Goal: Task Accomplishment & Management: Manage account settings

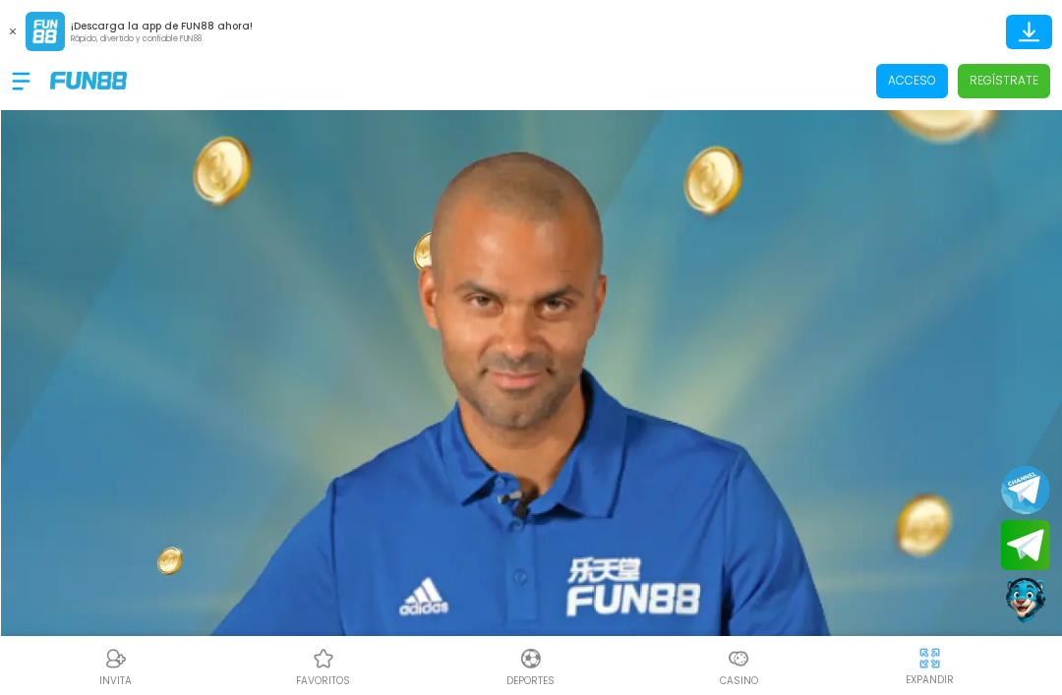
click at [921, 79] on p "Acceso" at bounding box center [912, 81] width 48 height 18
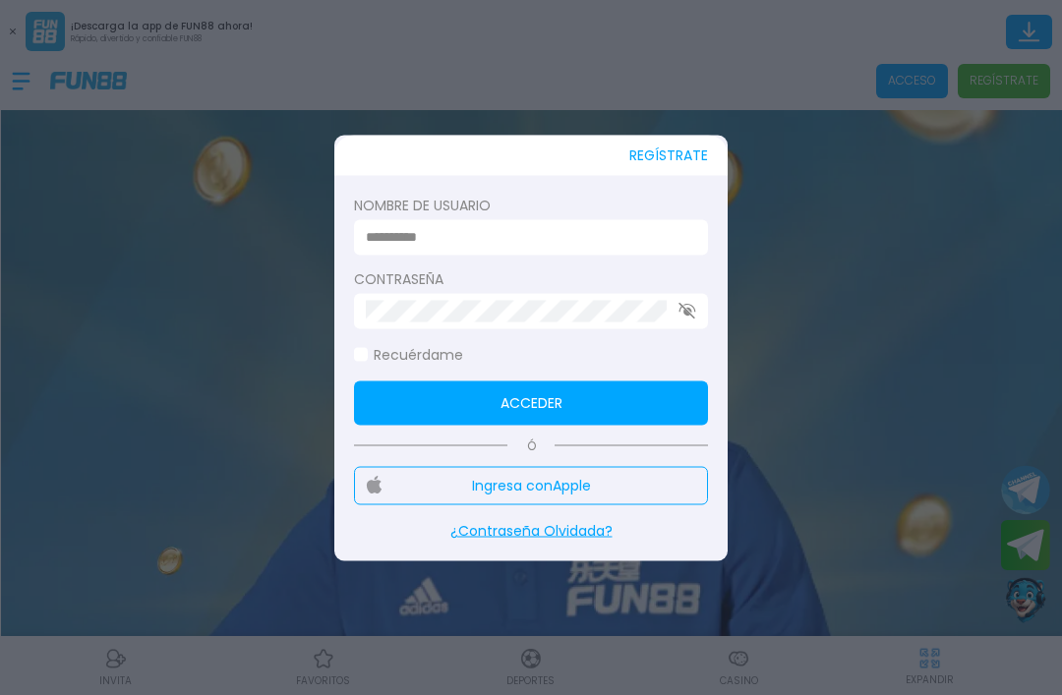
click at [636, 241] on input at bounding box center [525, 237] width 318 height 21
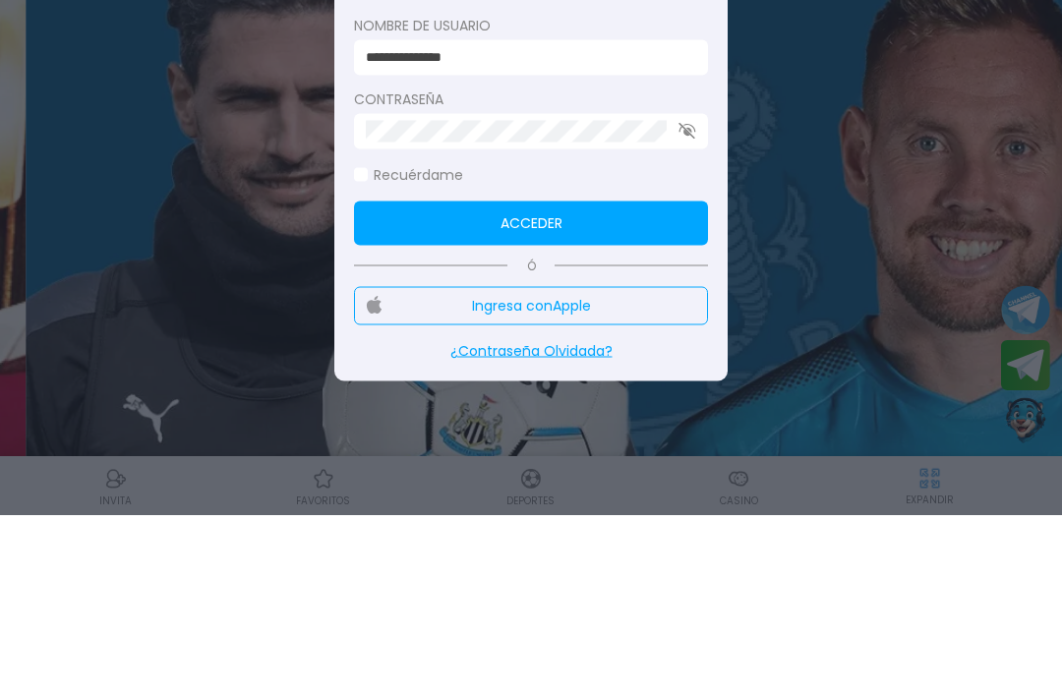
type input "**********"
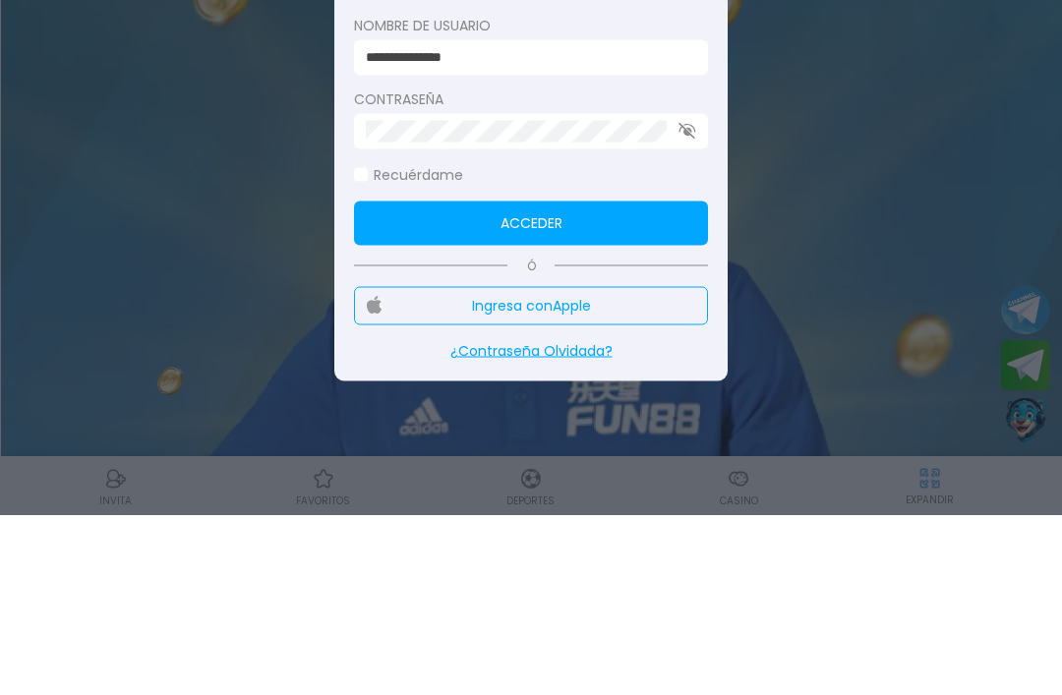
click at [667, 380] on button "Acceder" at bounding box center [531, 402] width 354 height 44
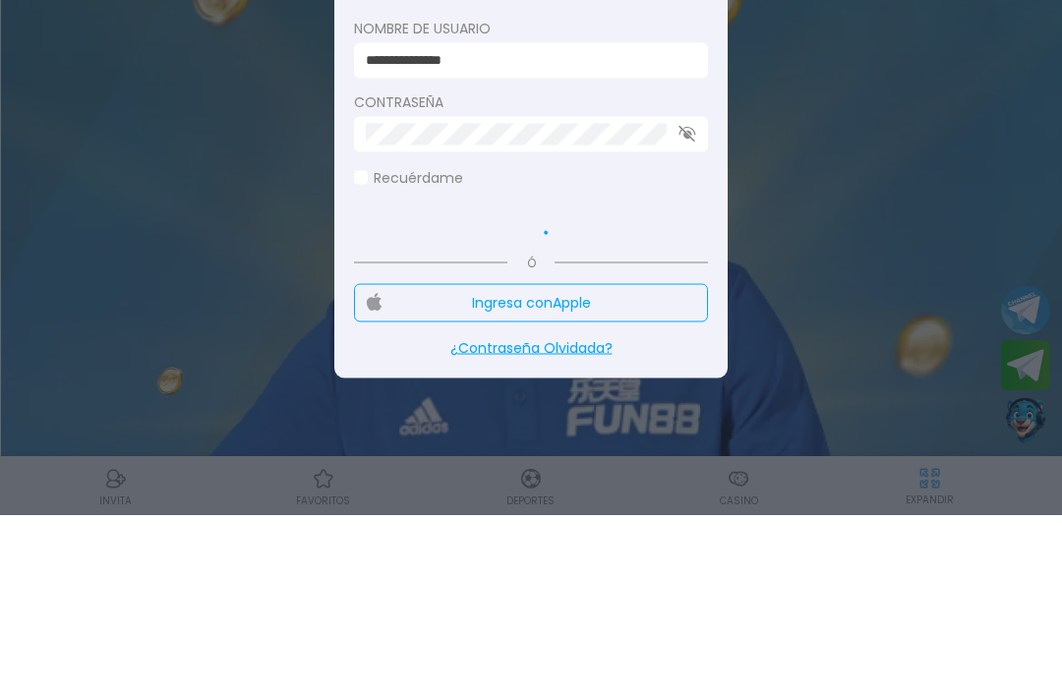
scroll to position [180, 0]
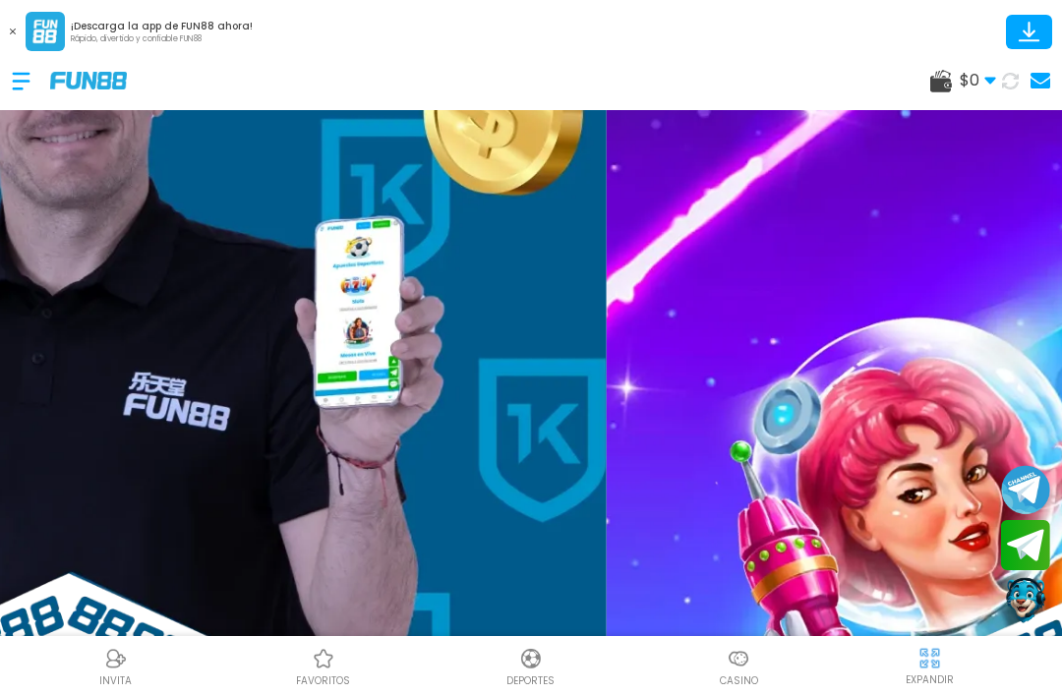
click at [987, 78] on use at bounding box center [989, 81] width 11 height 7
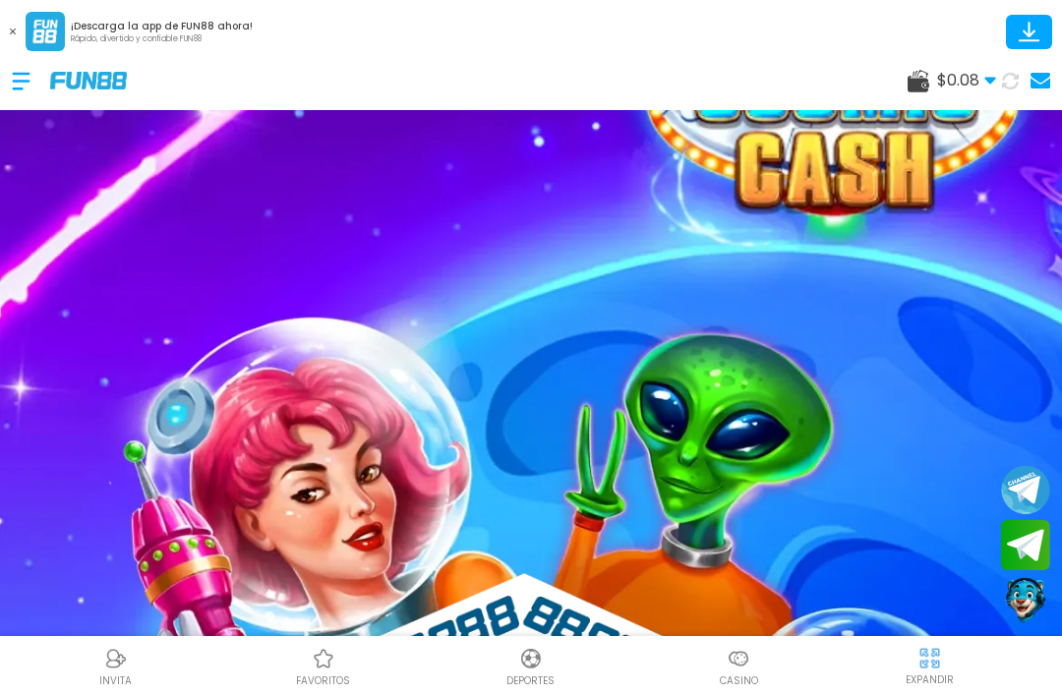
click at [30, 81] on div at bounding box center [31, 81] width 38 height 58
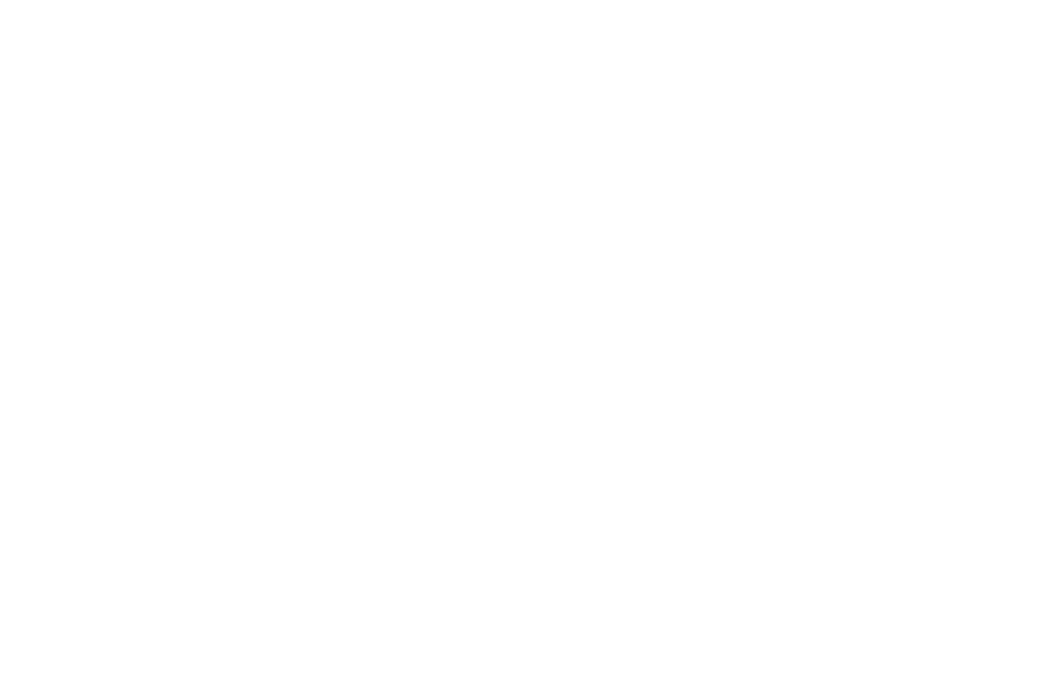
scroll to position [66, 0]
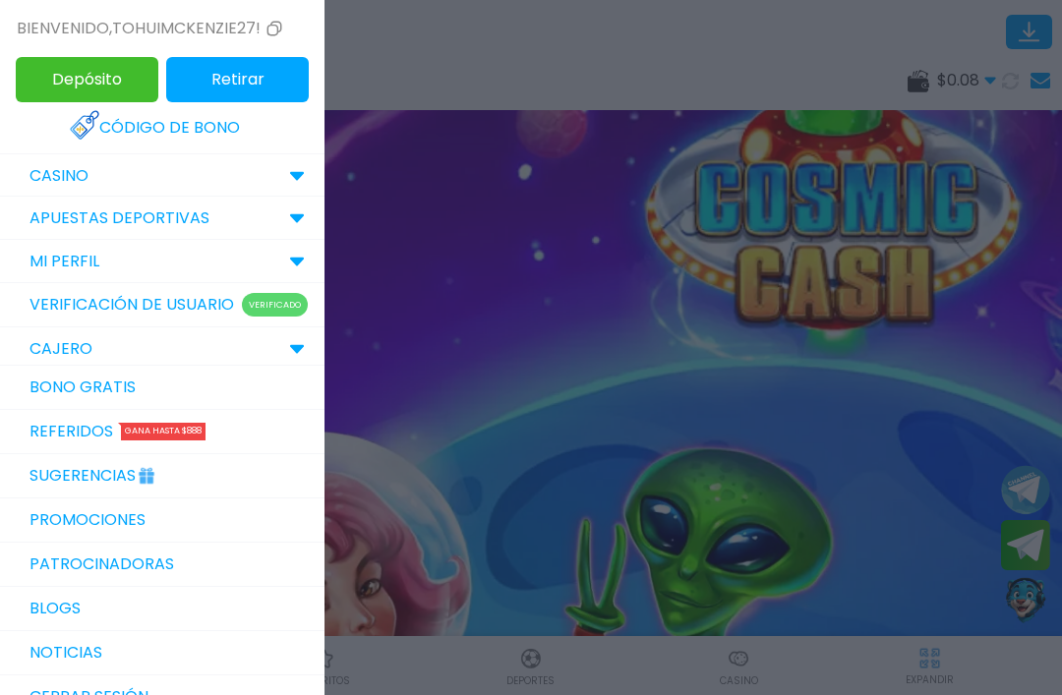
click at [229, 134] on link "Código de bono" at bounding box center [162, 127] width 185 height 43
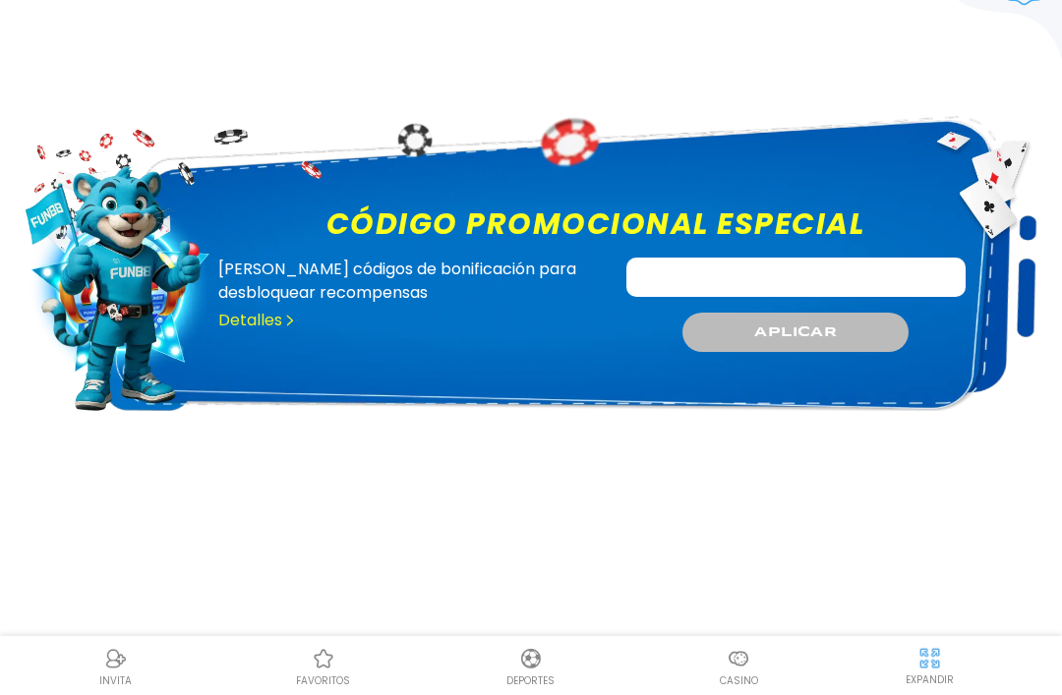
click at [868, 267] on input "Código promocional especial" at bounding box center [795, 277] width 339 height 39
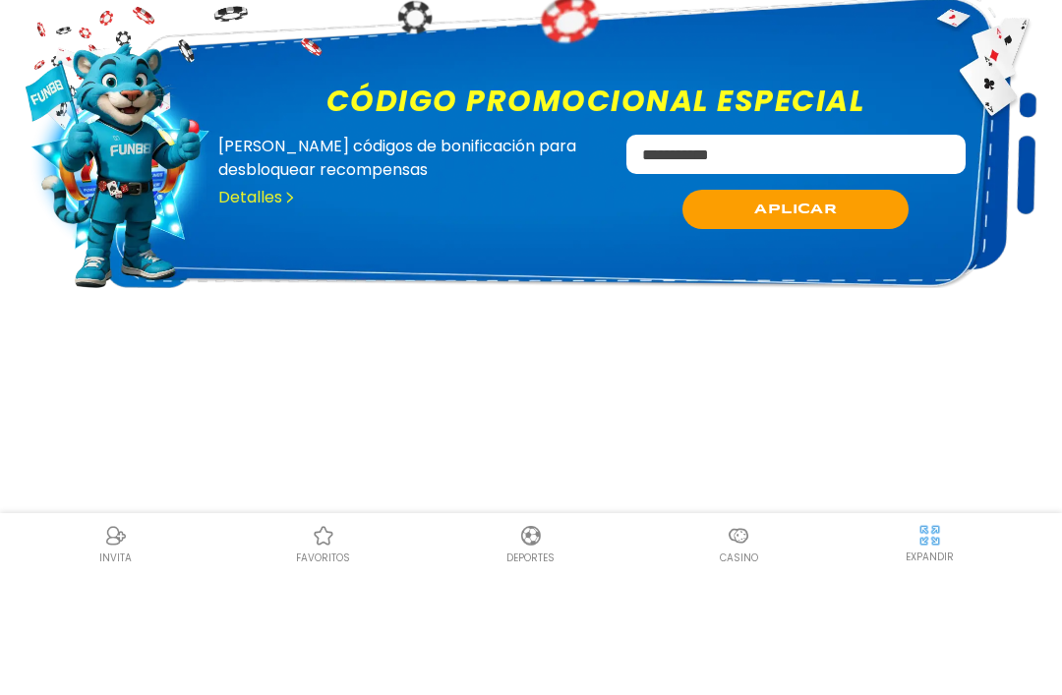
type input "**********"
click at [863, 313] on button "APLICAR" at bounding box center [795, 332] width 226 height 39
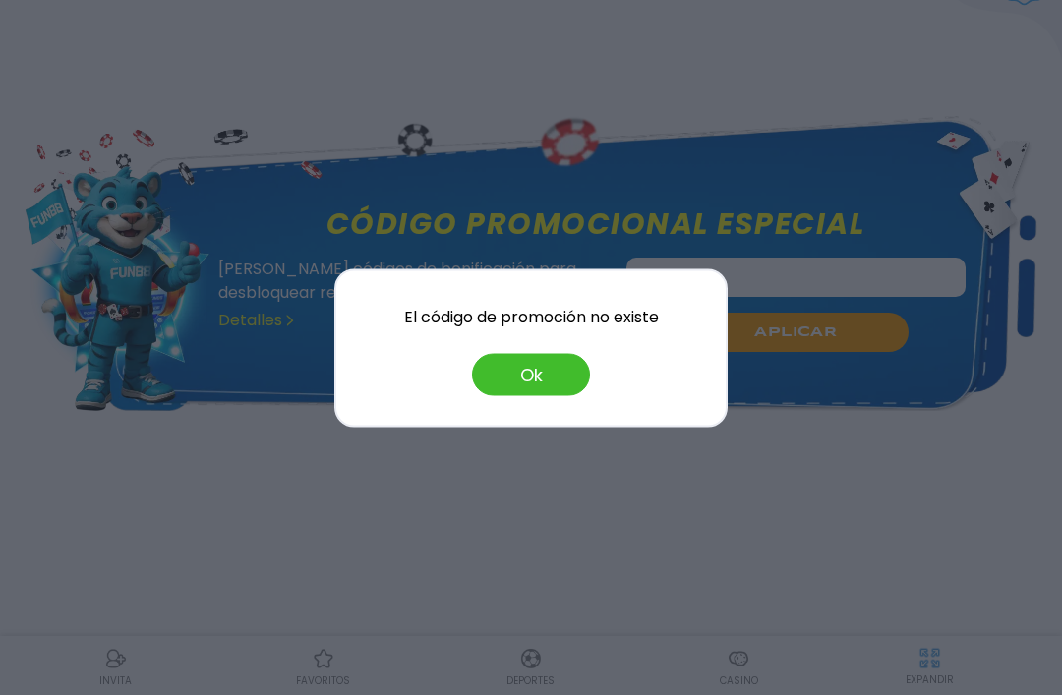
click at [549, 377] on button "Ok" at bounding box center [531, 374] width 118 height 42
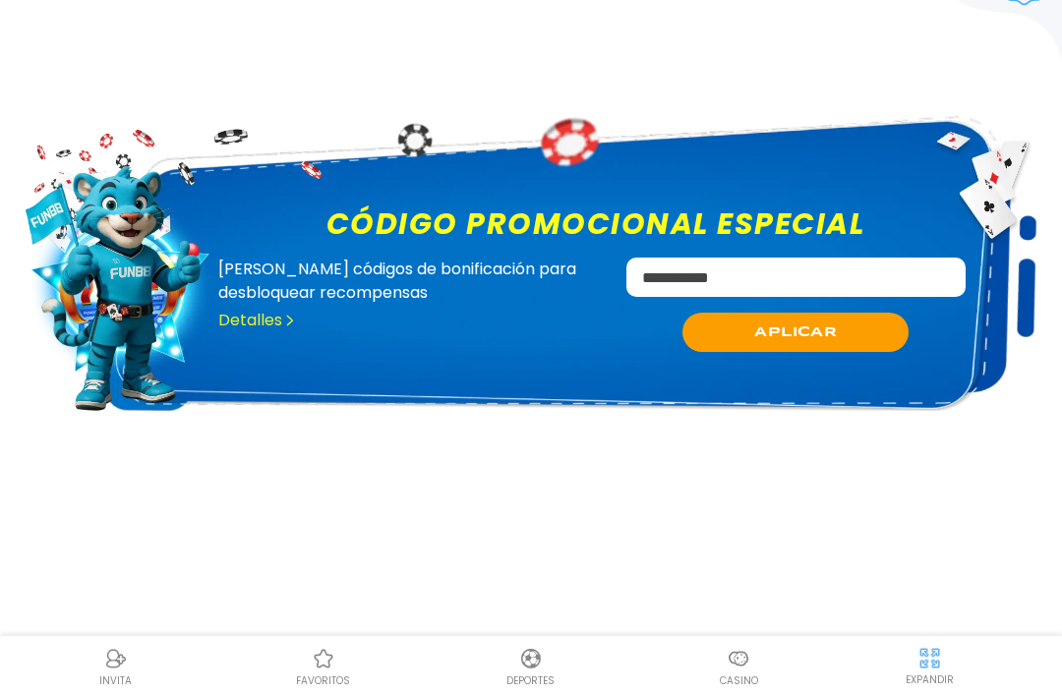
click at [280, 309] on link "Detalles" at bounding box center [257, 321] width 78 height 24
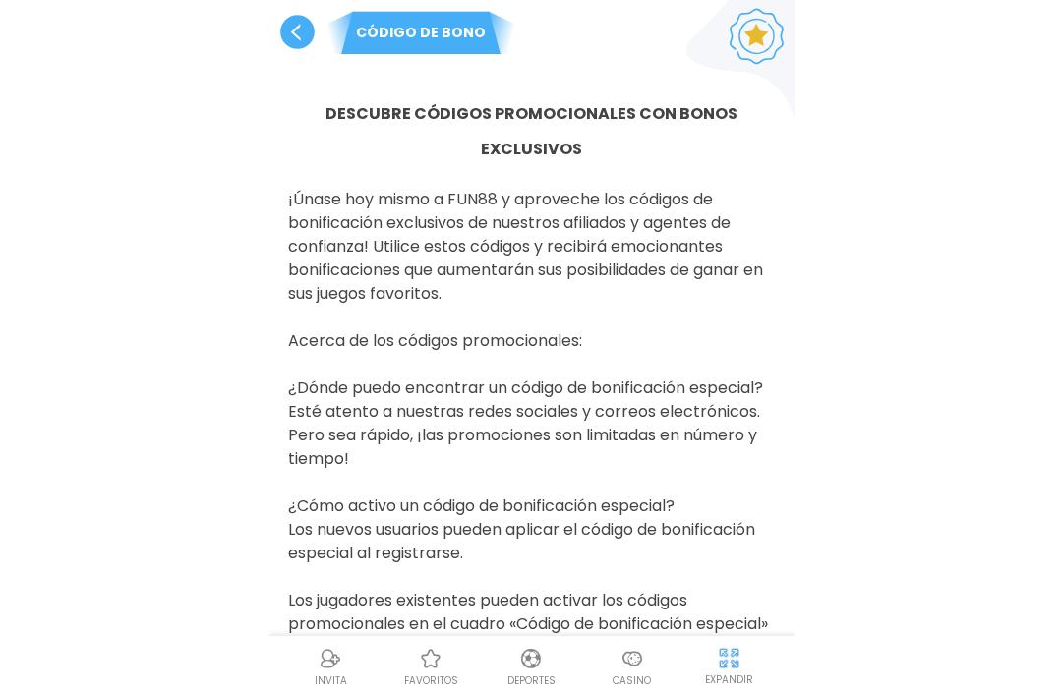
scroll to position [66, 0]
